Goal: Task Accomplishment & Management: Complete application form

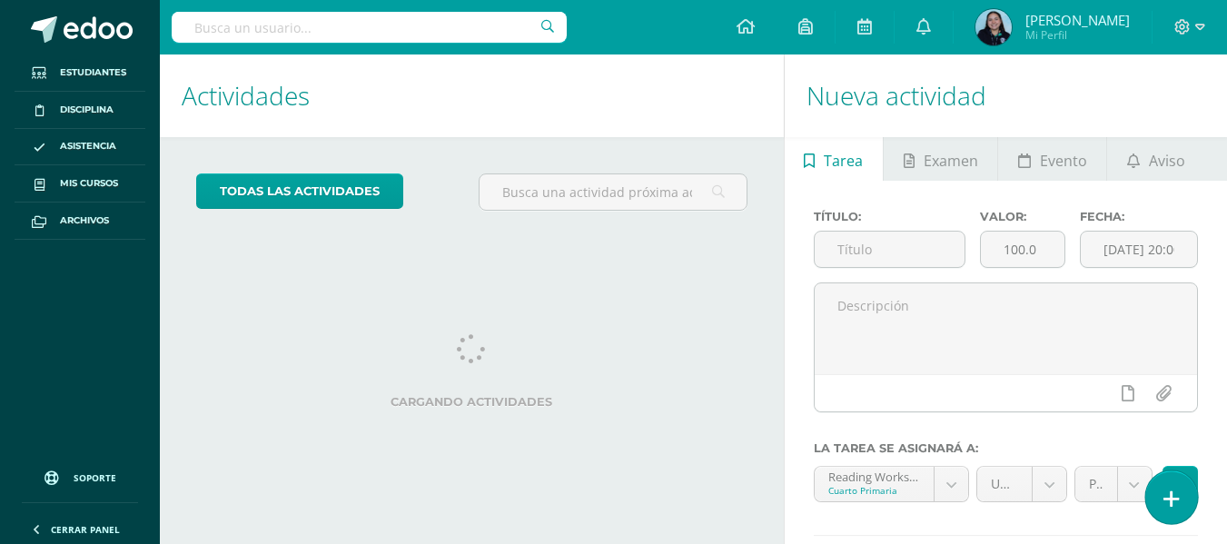
click at [1173, 505] on icon at bounding box center [1172, 499] width 16 height 21
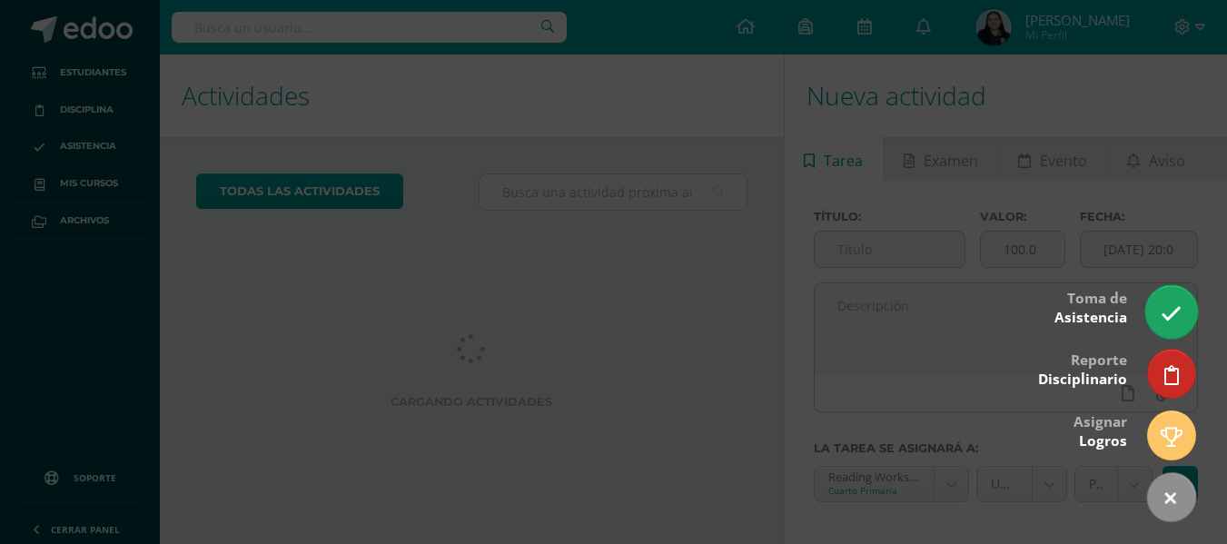
click at [1162, 320] on icon at bounding box center [1171, 313] width 21 height 21
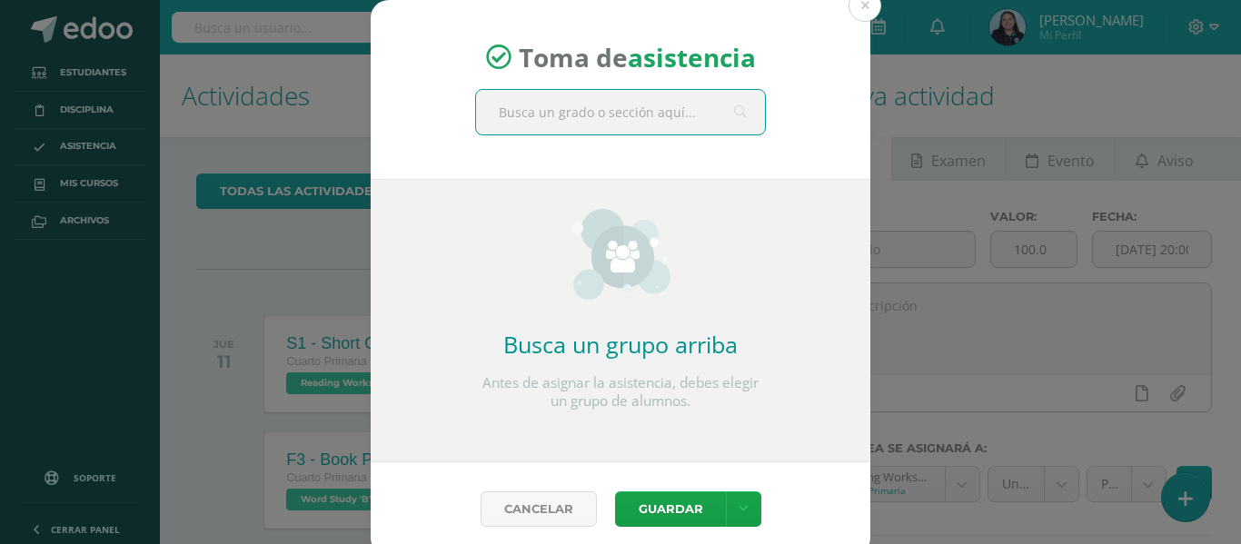
click at [600, 124] on input "text" at bounding box center [620, 112] width 289 height 45
type input "cuarto primaria"
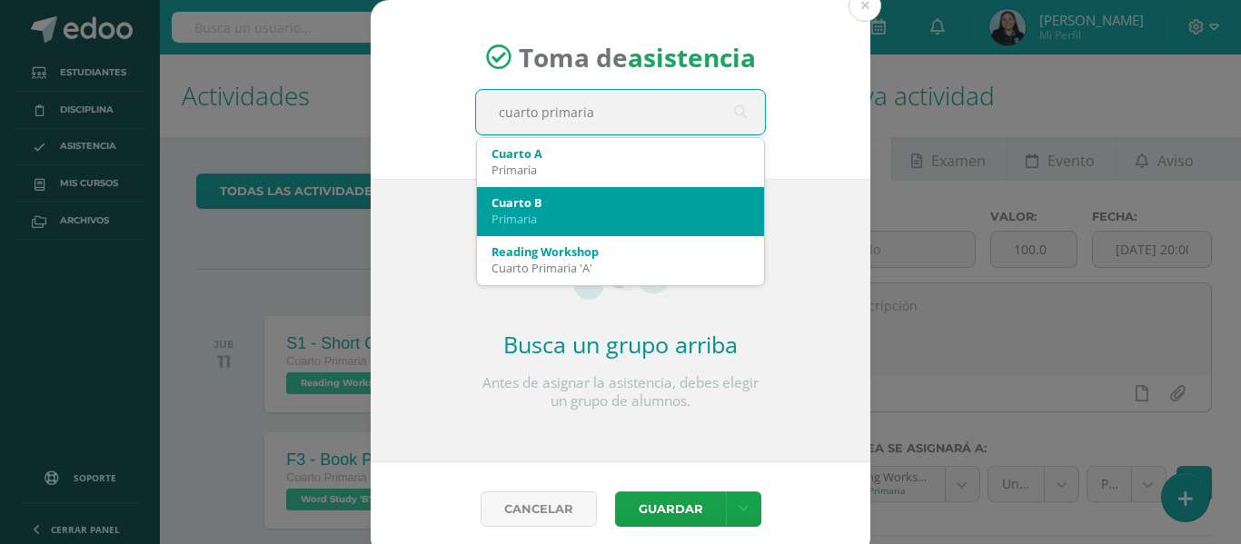
click at [601, 205] on div "Cuarto B" at bounding box center [621, 202] width 258 height 16
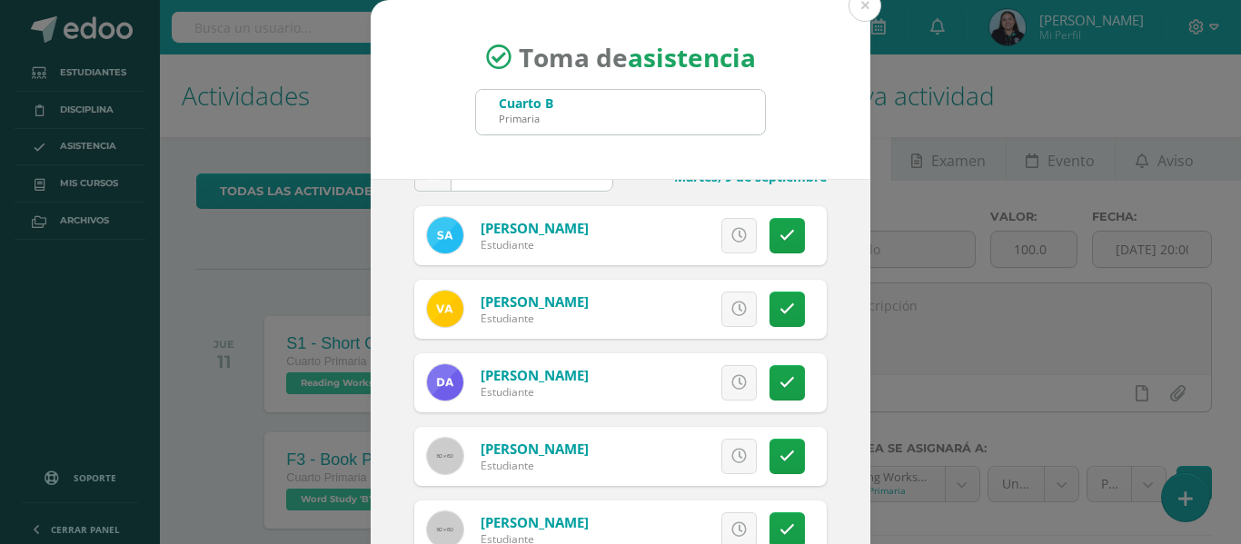
scroll to position [56, 0]
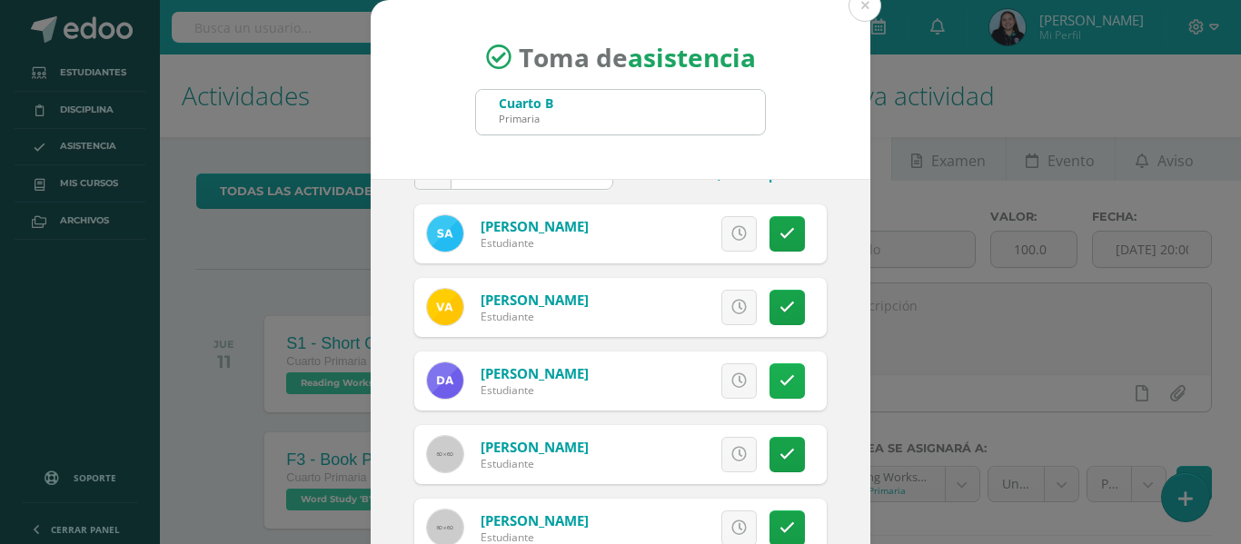
click at [770, 392] on link at bounding box center [787, 380] width 35 height 35
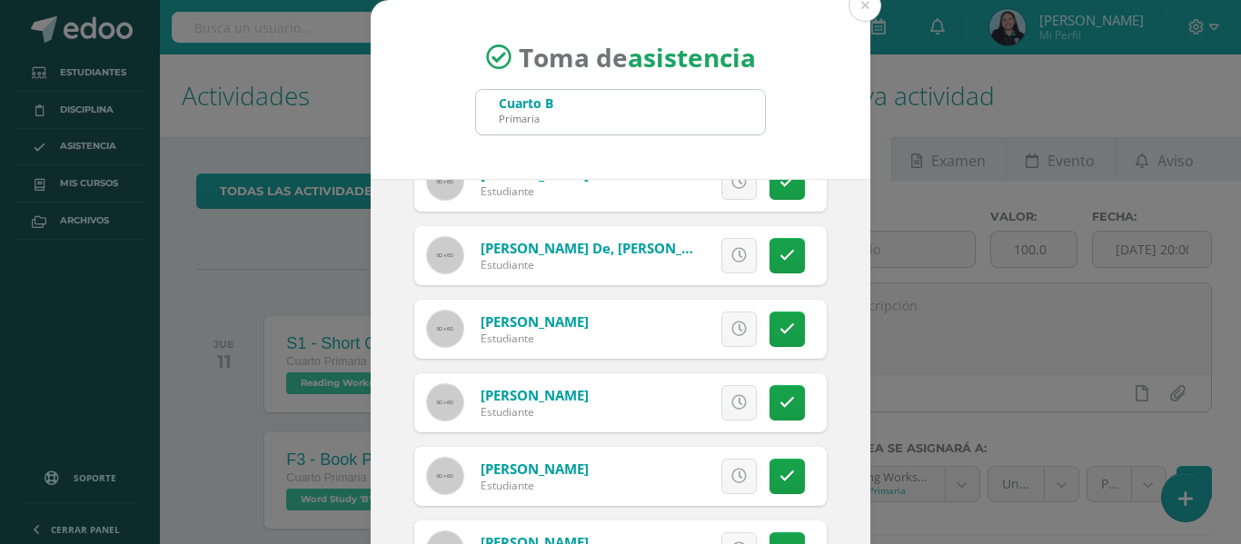
scroll to position [625, 0]
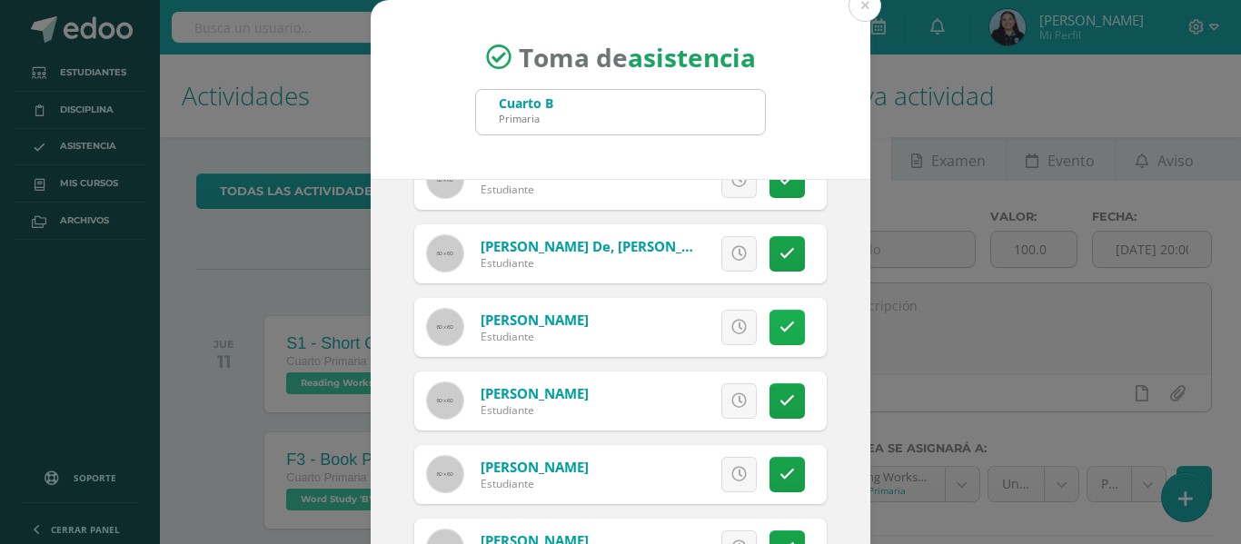
click at [770, 343] on link at bounding box center [787, 327] width 35 height 35
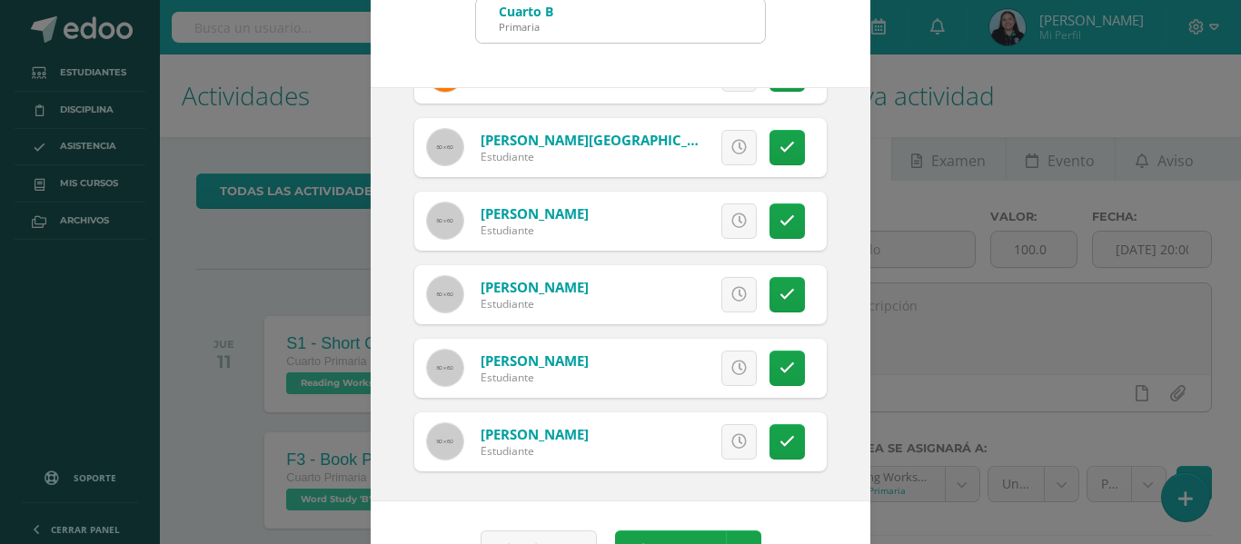
scroll to position [143, 0]
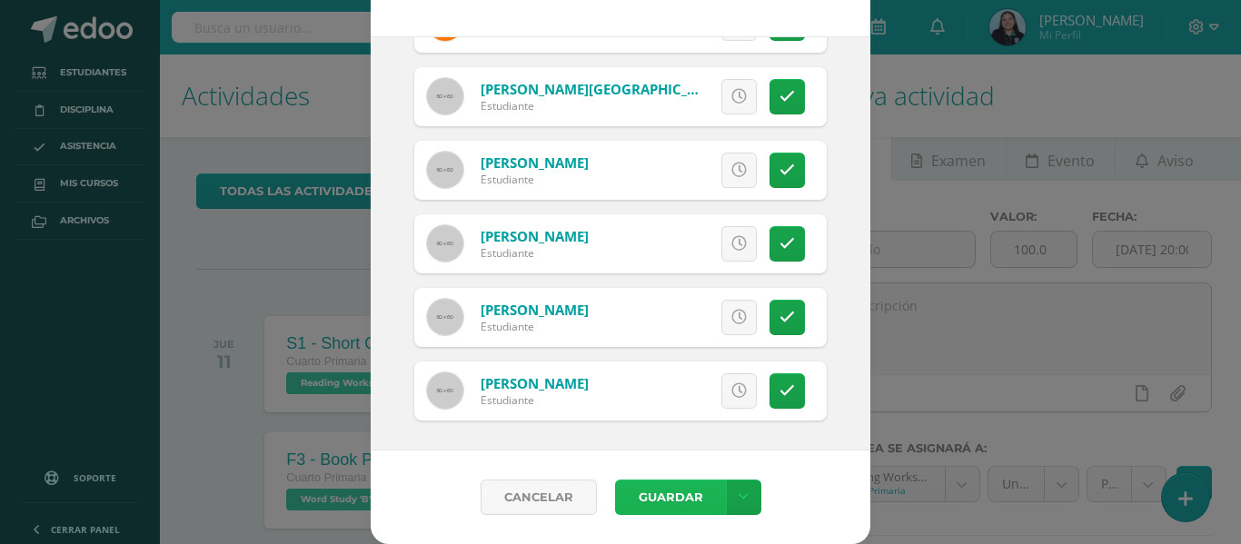
click at [680, 494] on button "Guardar" at bounding box center [670, 497] width 111 height 35
